Goal: Information Seeking & Learning: Learn about a topic

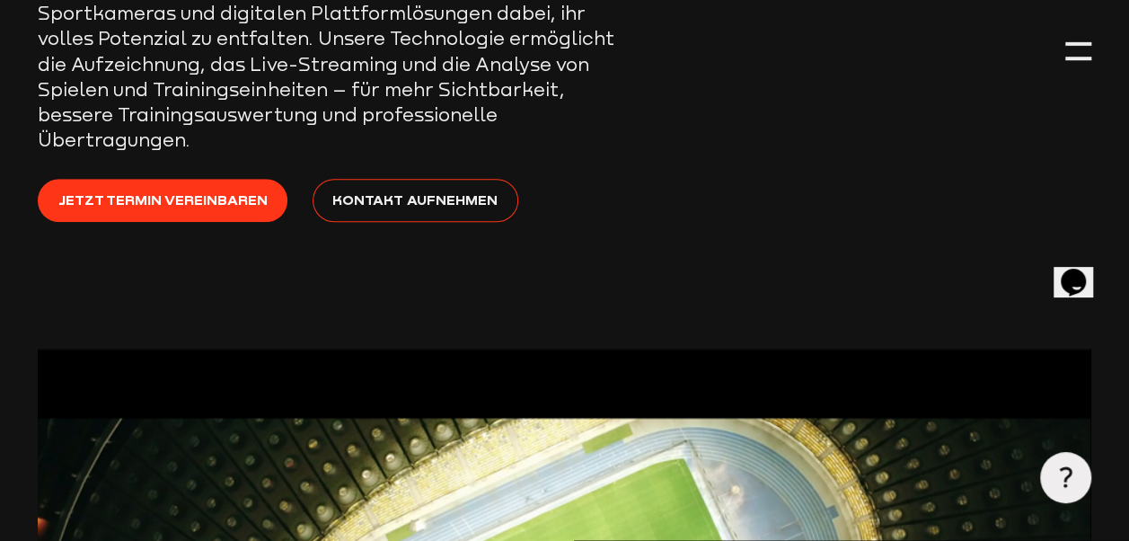
scroll to position [449, 0]
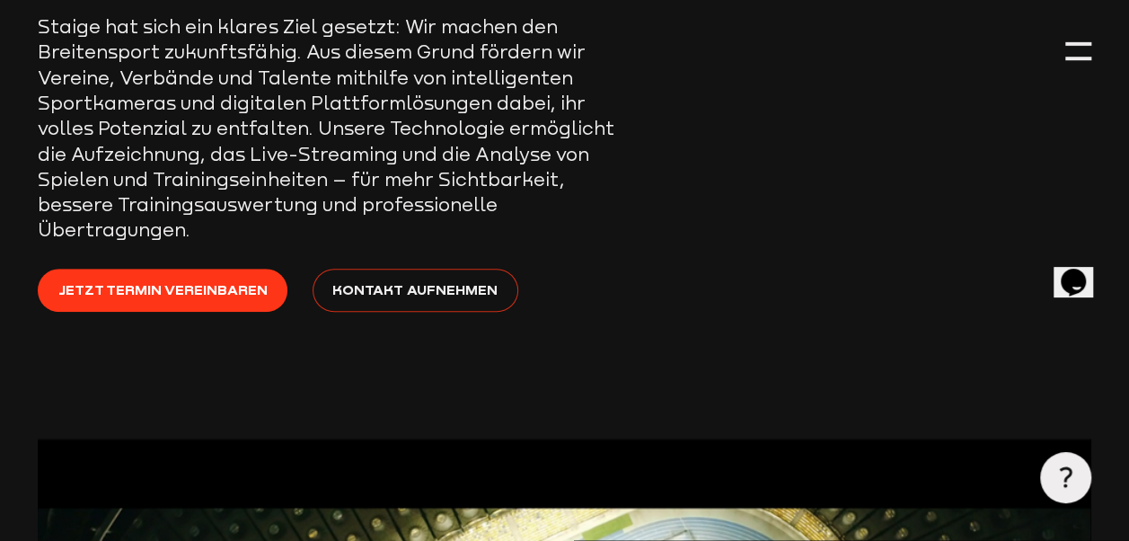
click at [435, 278] on span "Kontakt aufnehmen" at bounding box center [414, 289] width 165 height 22
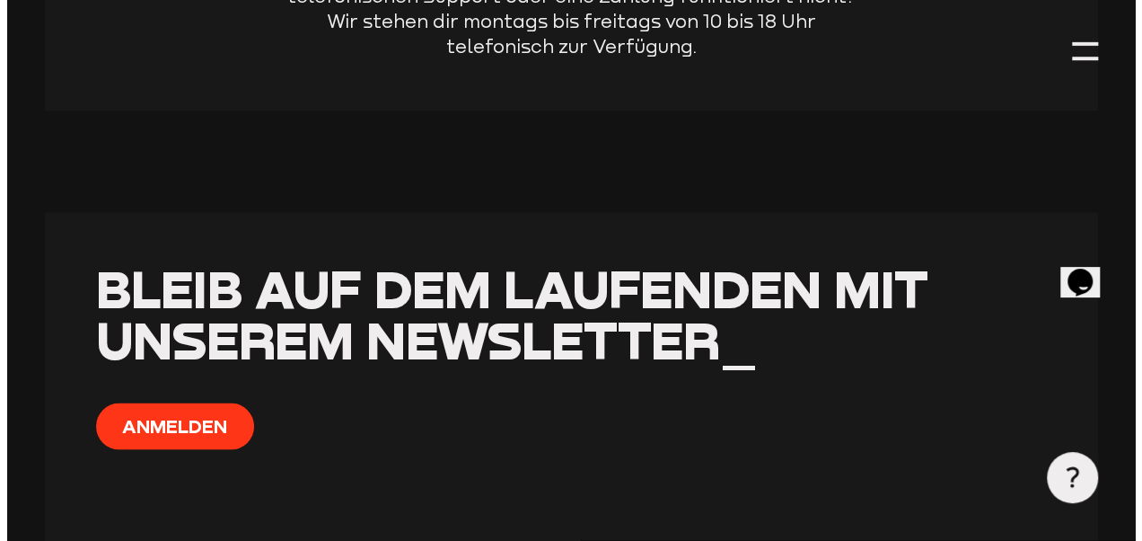
scroll to position [1265, 0]
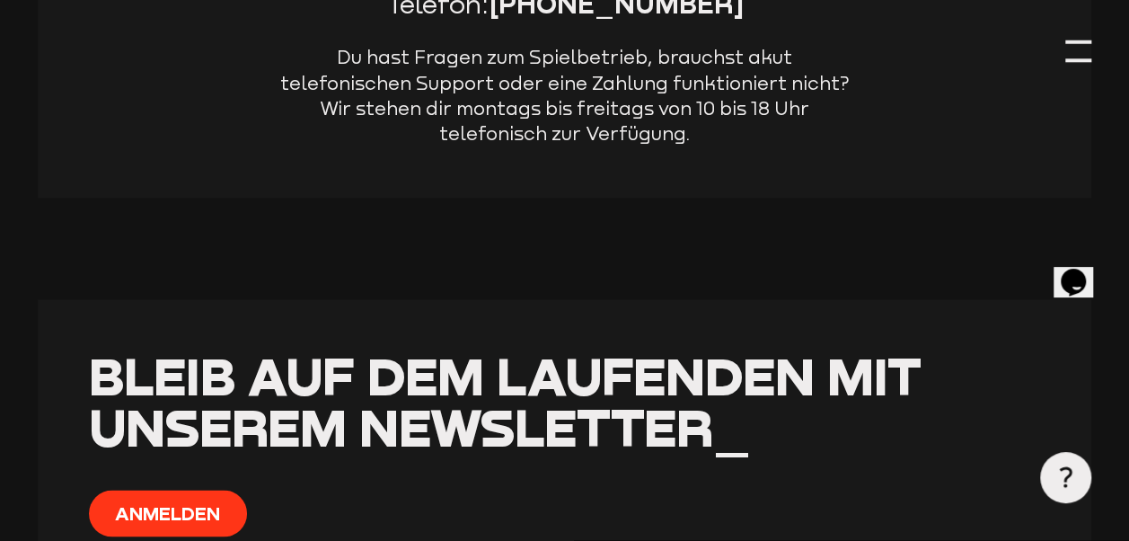
click at [1071, 59] on div at bounding box center [1077, 60] width 25 height 4
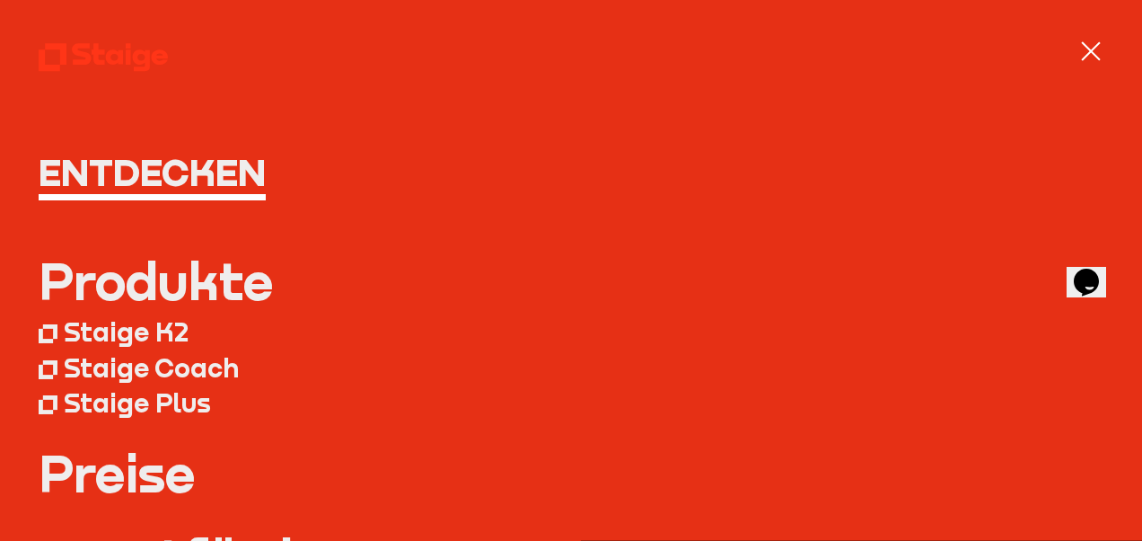
click at [144, 331] on div "Staige K2" at bounding box center [126, 331] width 125 height 31
